Goal: Information Seeking & Learning: Find specific fact

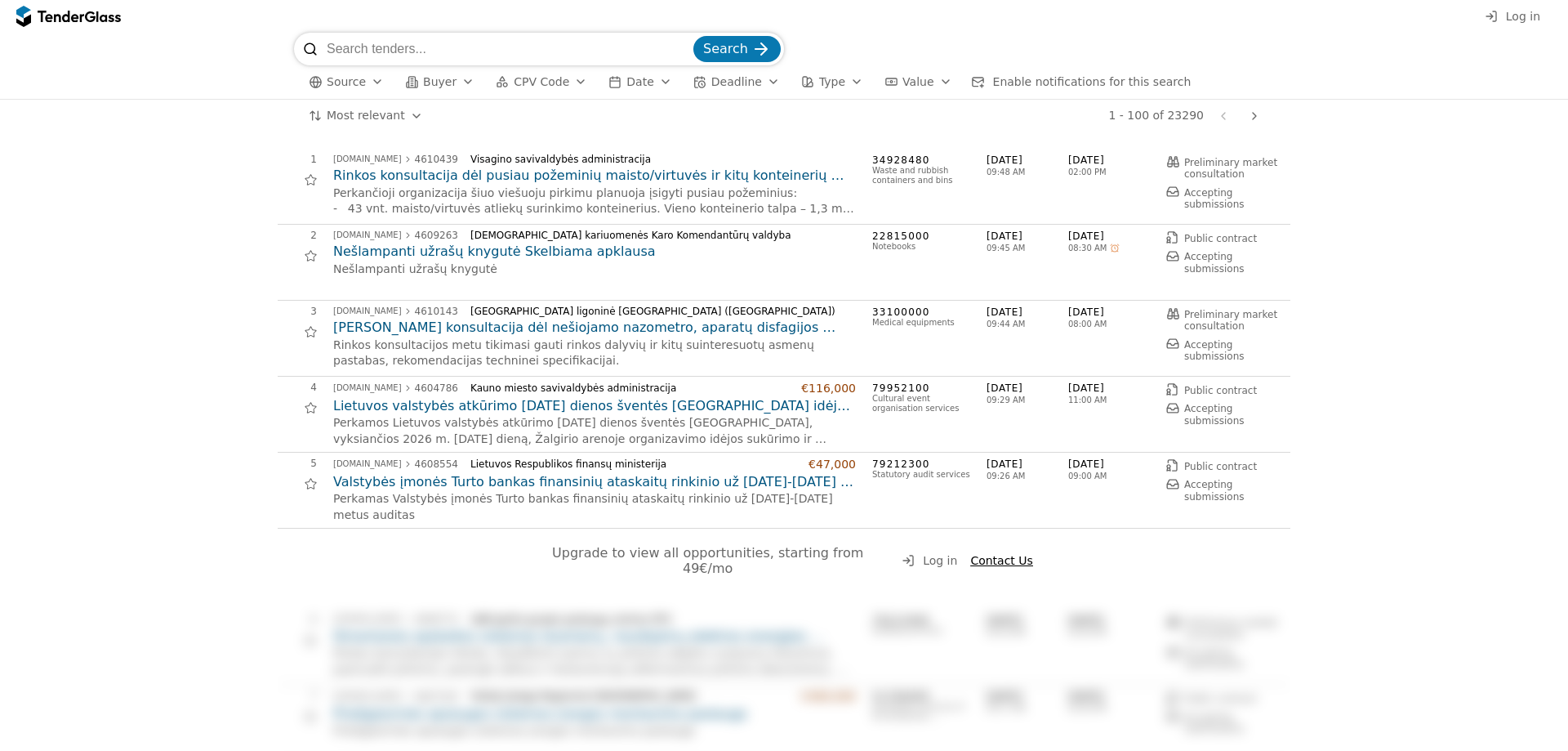
click at [1529, 19] on span "Log in" at bounding box center [1522, 16] width 34 height 13
click at [465, 60] on input "search" at bounding box center [508, 48] width 364 height 32
type input "hidraul"
click at [694, 36] on button "Search" at bounding box center [738, 49] width 88 height 26
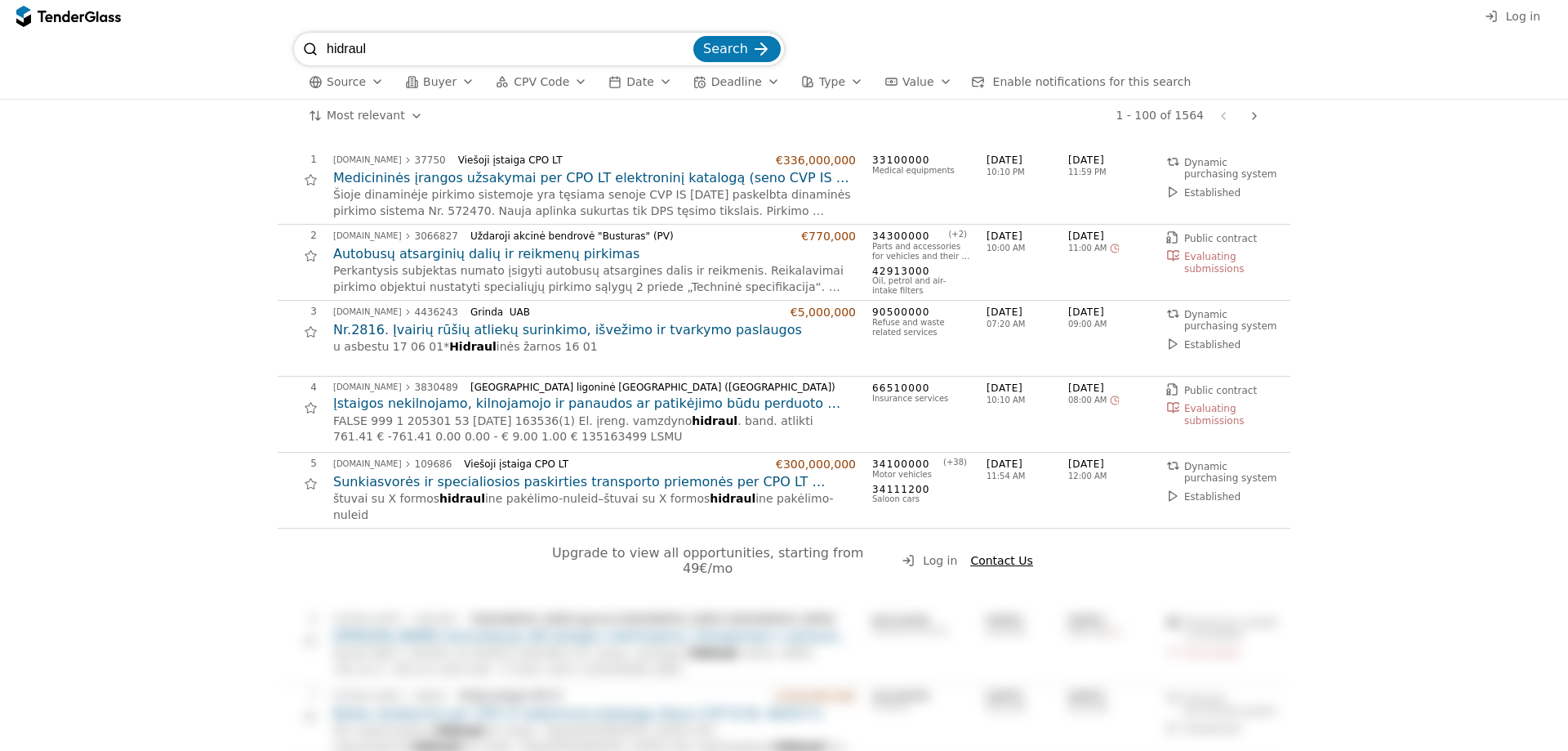
click at [470, 52] on input "hidraul" at bounding box center [508, 48] width 364 height 32
type input "alyvos"
click at [694, 36] on button "Search" at bounding box center [738, 49] width 88 height 26
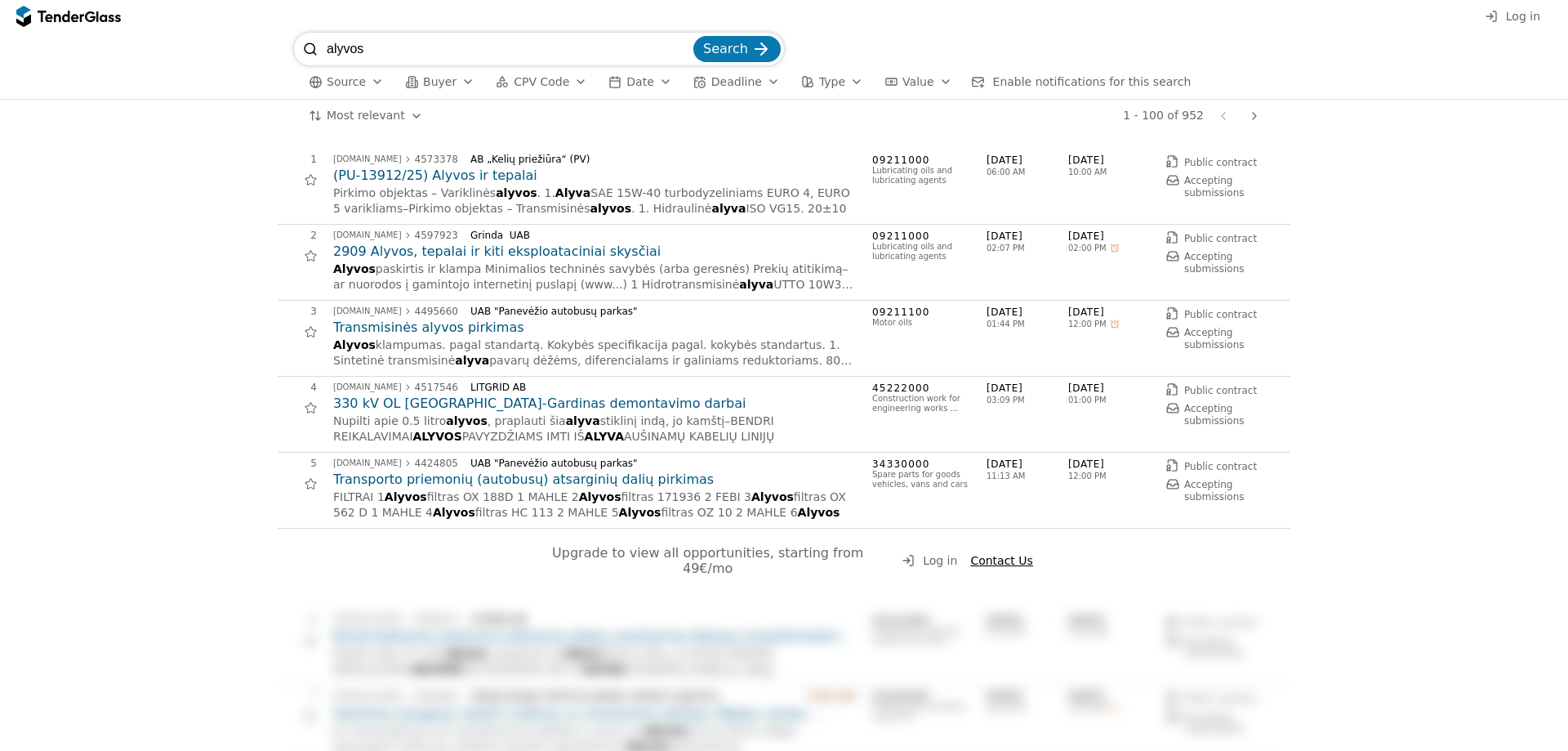
click at [405, 47] on input "alyvos" at bounding box center [508, 48] width 364 height 32
type input "hidraul"
click at [694, 36] on button "Search" at bounding box center [738, 49] width 88 height 26
